Goal: Navigation & Orientation: Find specific page/section

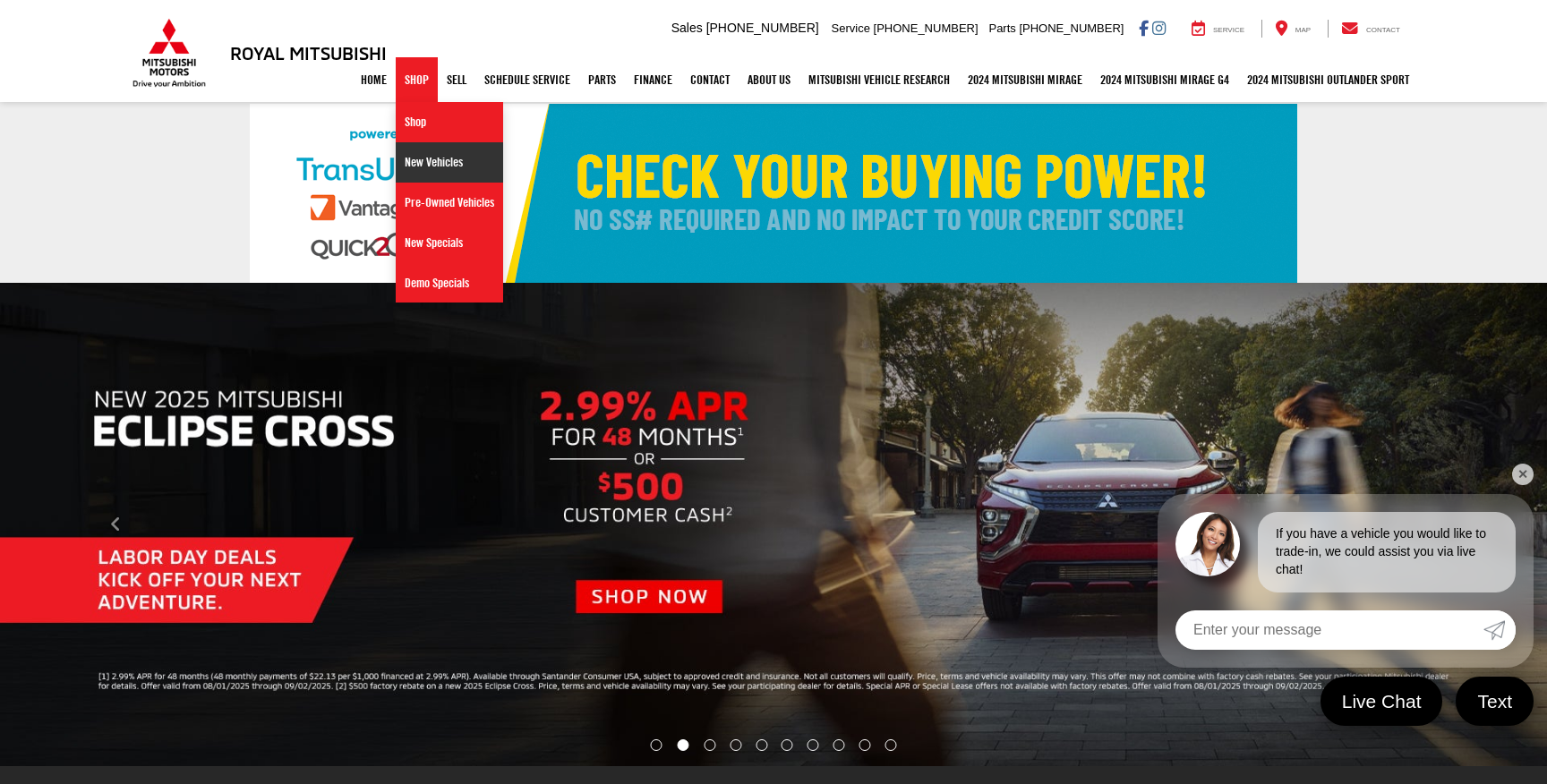
click at [437, 165] on link "New Vehicles" at bounding box center [449, 162] width 107 height 41
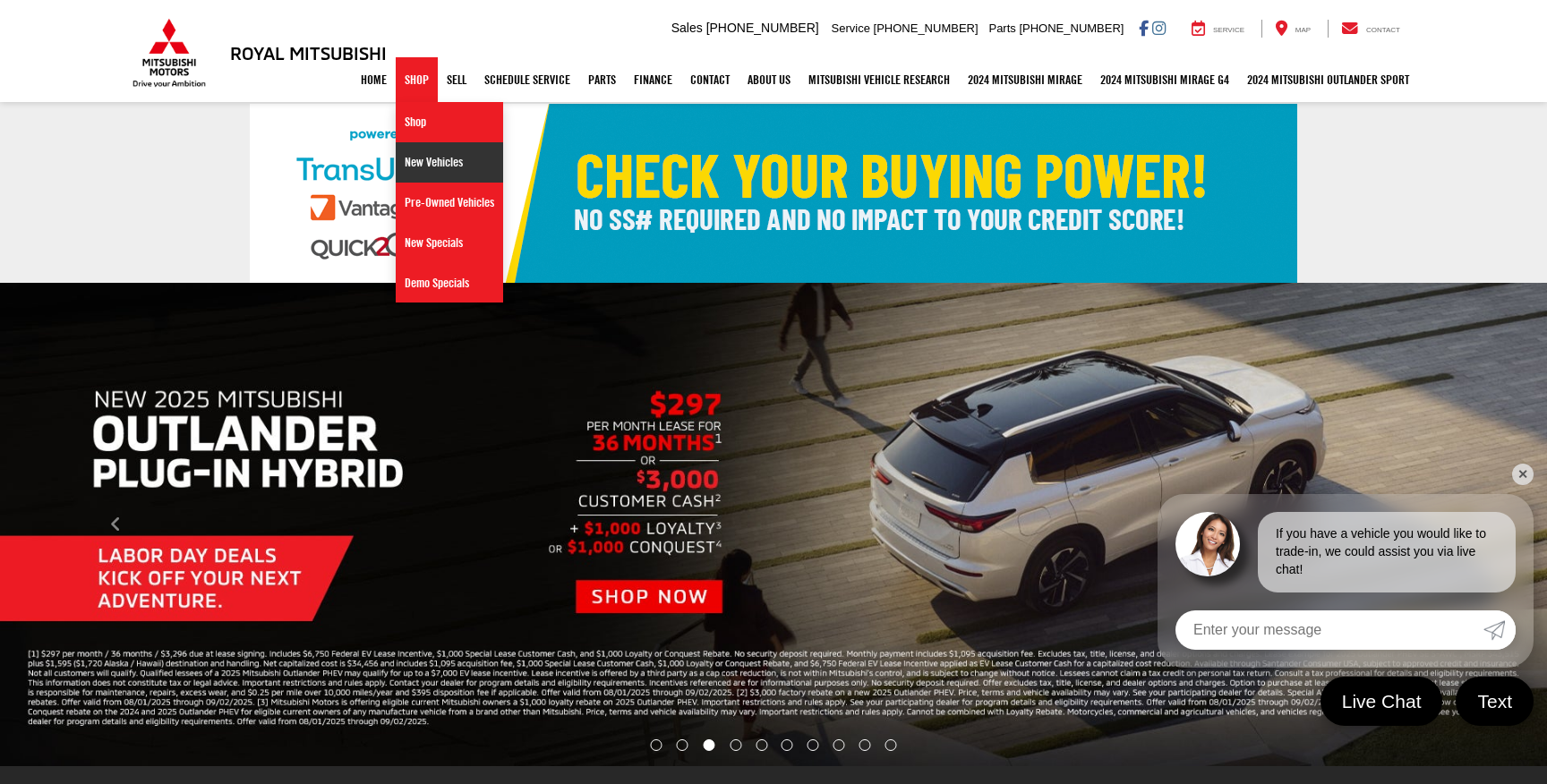
click at [416, 156] on link "New Vehicles" at bounding box center [449, 162] width 107 height 41
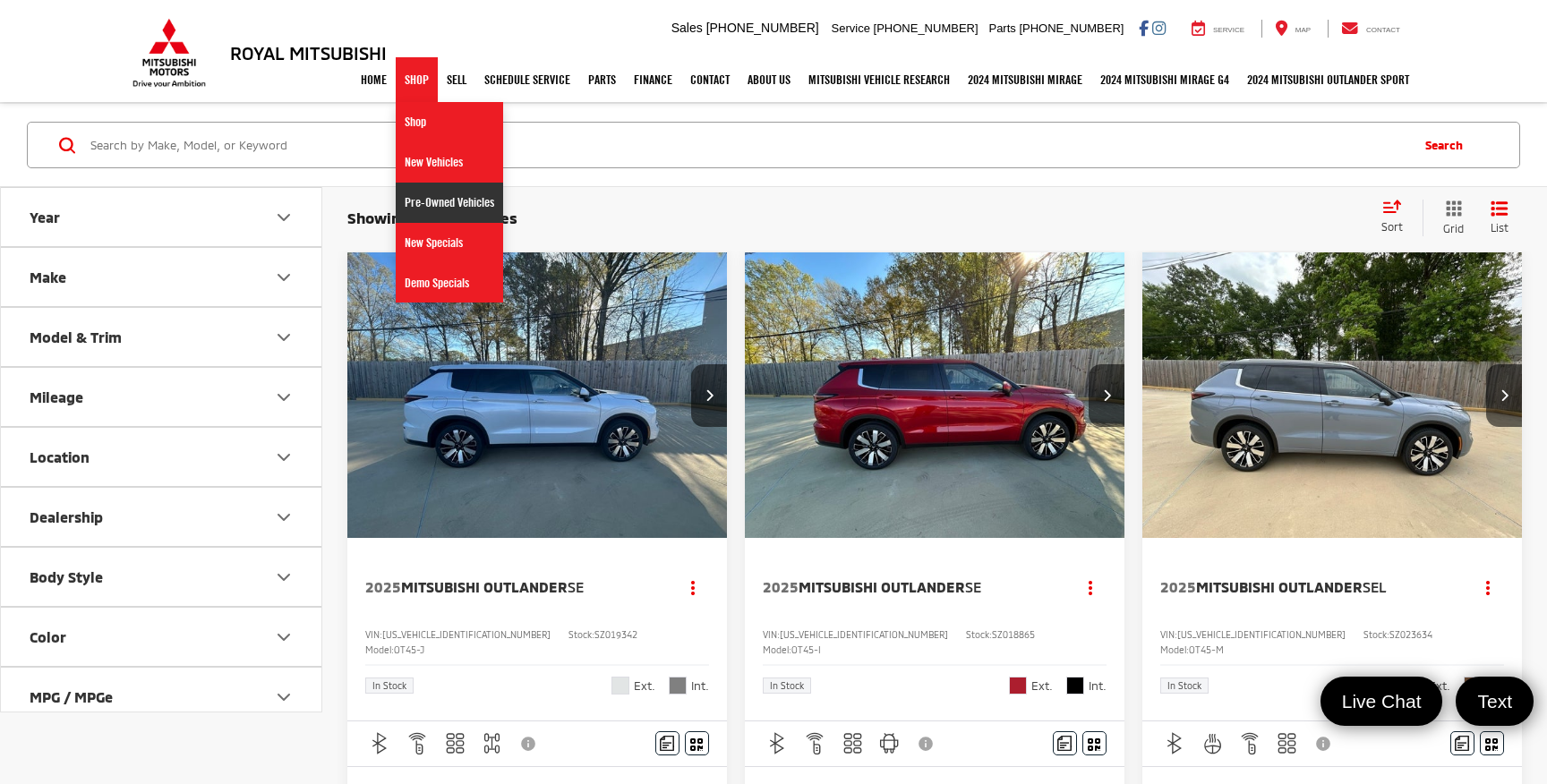
click at [427, 196] on link "Pre-Owned Vehicles" at bounding box center [449, 203] width 107 height 41
